Goal: Communication & Community: Answer question/provide support

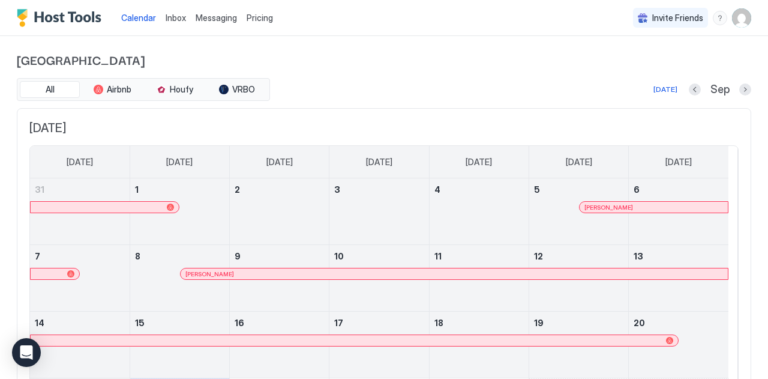
click at [178, 20] on span "Inbox" at bounding box center [176, 18] width 20 height 10
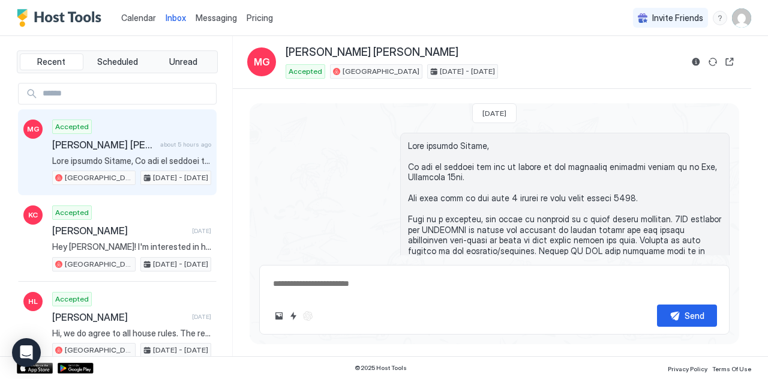
scroll to position [1251, 0]
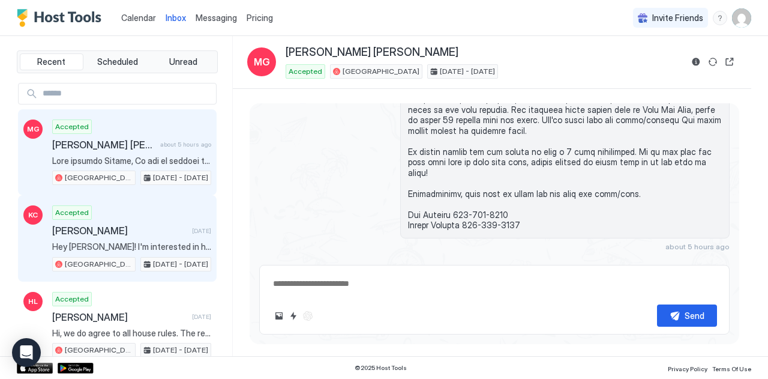
click at [137, 226] on span "[PERSON_NAME]" at bounding box center [119, 230] width 135 height 12
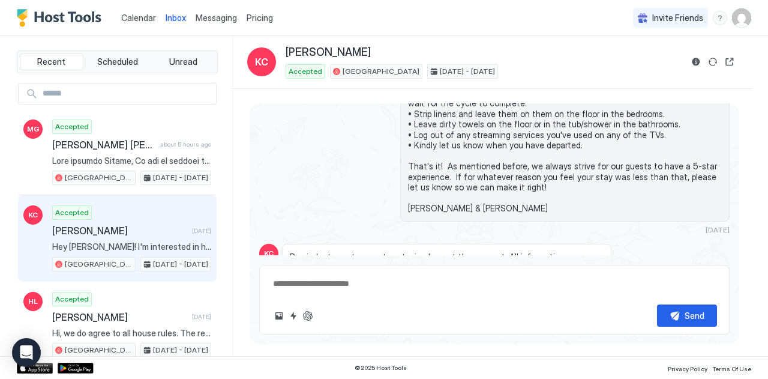
click at [639, 325] on div "Scheduled Messages" at bounding box center [675, 331] width 82 height 13
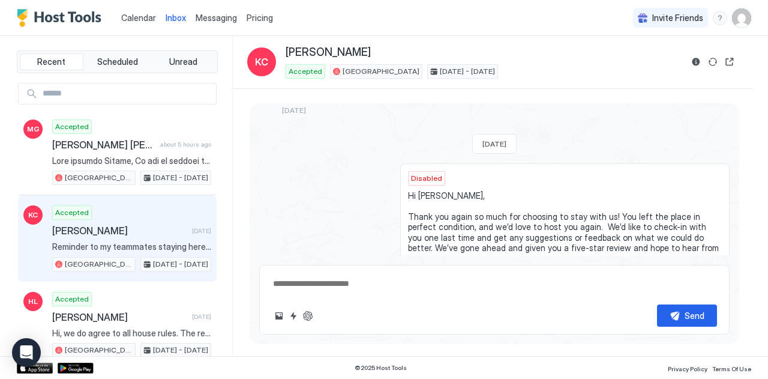
scroll to position [4048, 0]
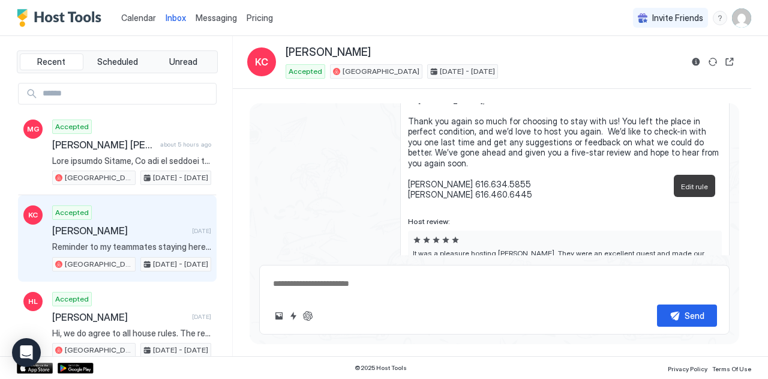
click at [697, 297] on button "Edit rule" at bounding box center [703, 303] width 12 height 12
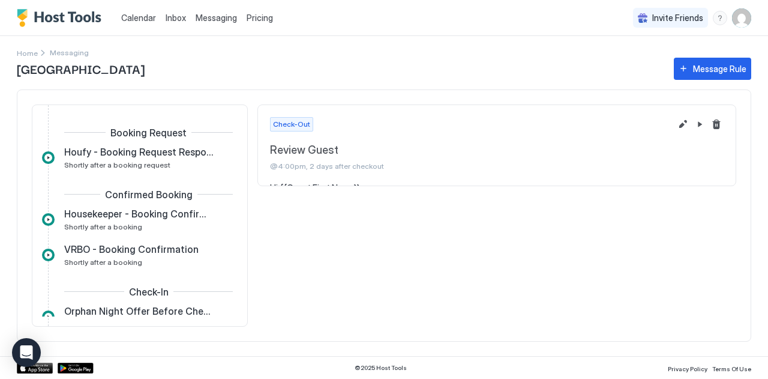
scroll to position [462, 0]
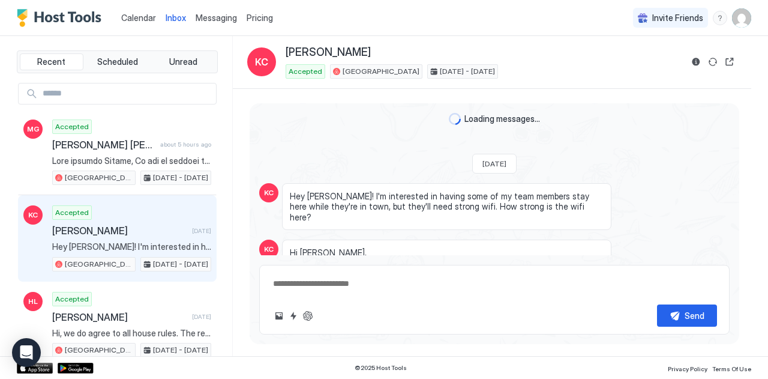
scroll to position [3753, 0]
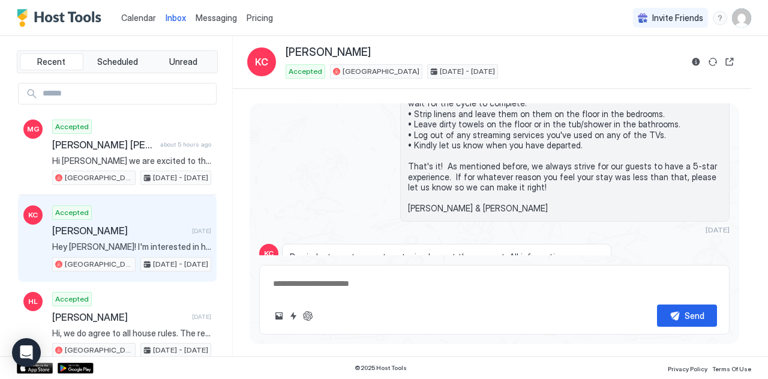
click at [645, 325] on div "Scheduled Messages" at bounding box center [675, 331] width 82 height 13
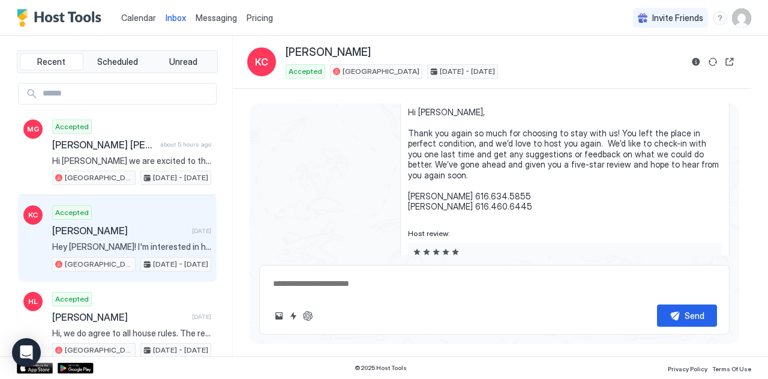
scroll to position [4041, 0]
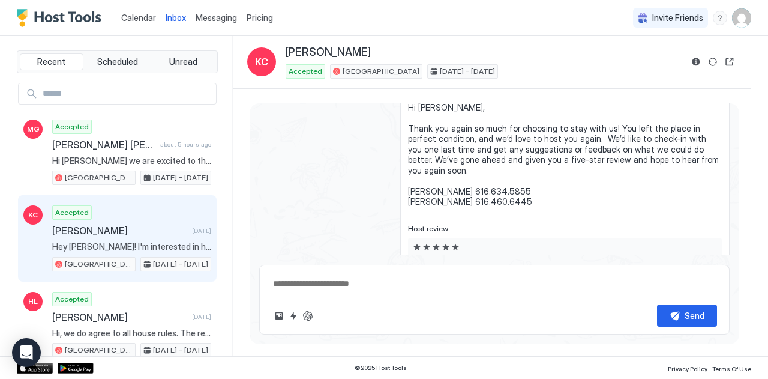
click at [709, 304] on button "Enable message" at bounding box center [715, 310] width 12 height 12
type textarea "*"
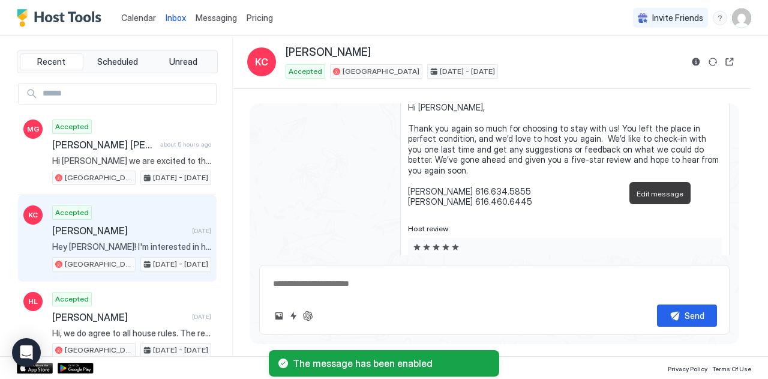
click at [661, 304] on button "Edit message" at bounding box center [667, 310] width 12 height 12
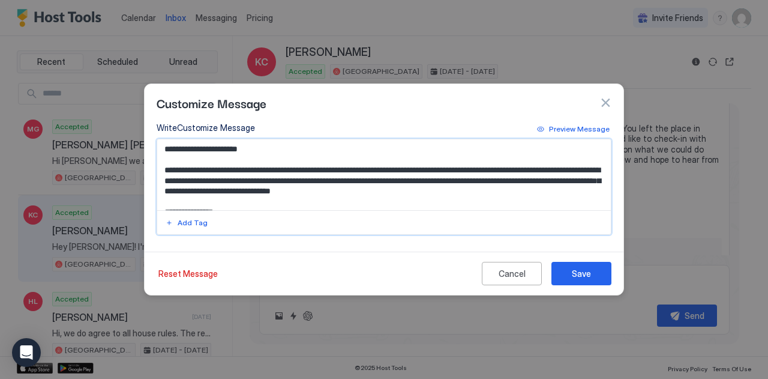
drag, startPoint x: 190, startPoint y: 193, endPoint x: 209, endPoint y: 183, distance: 21.5
click at [209, 183] on textarea "**********" at bounding box center [384, 174] width 454 height 71
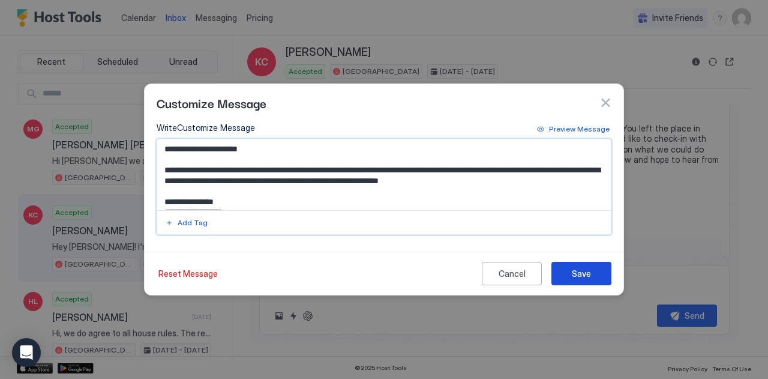
type textarea "**********"
click at [582, 274] on div "Save" at bounding box center [581, 273] width 19 height 13
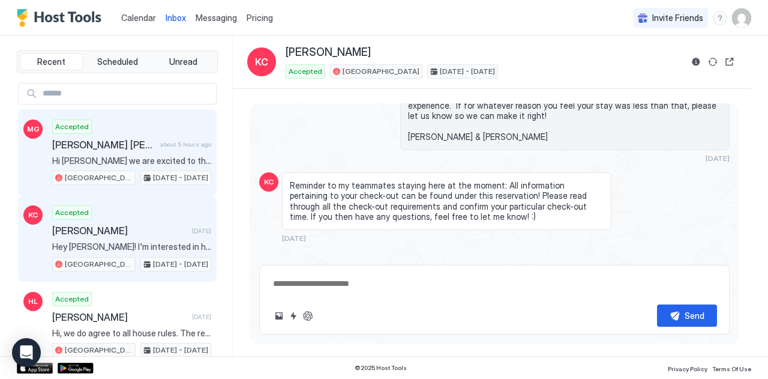
scroll to position [3822, 0]
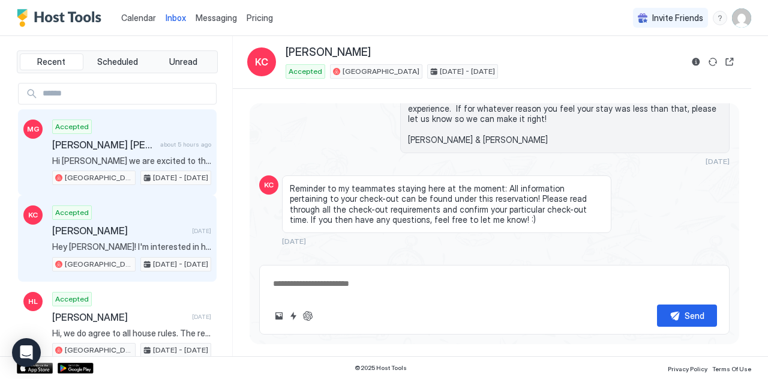
click at [95, 139] on span "[PERSON_NAME] [PERSON_NAME]" at bounding box center [103, 145] width 103 height 12
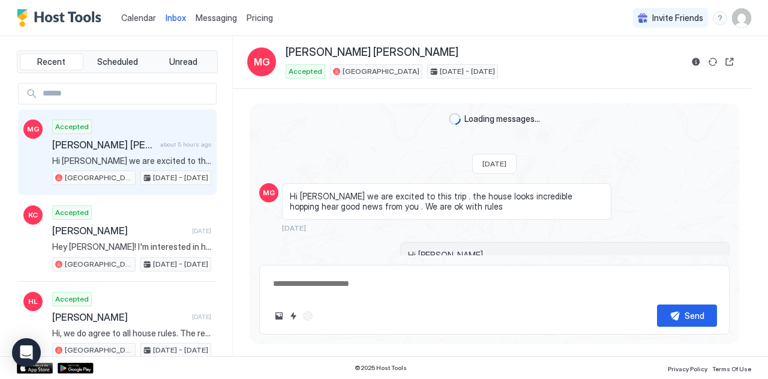
type textarea "*"
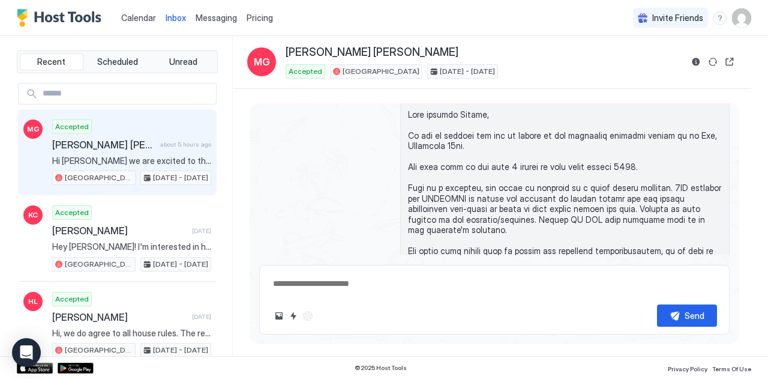
scroll to position [1211, 0]
